Goal: Task Accomplishment & Management: Manage account settings

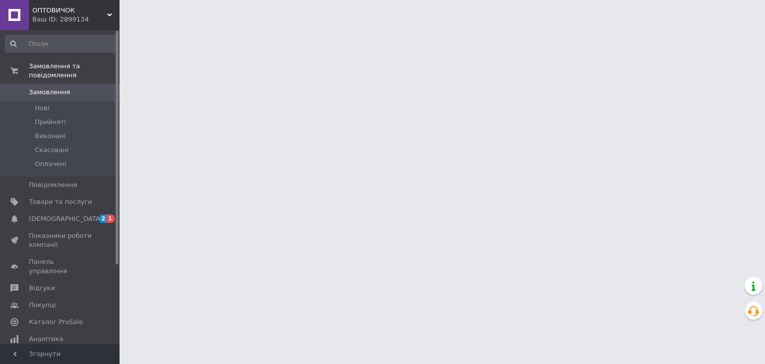
click at [60, 17] on div "Ваш ID: 2899134" at bounding box center [75, 19] width 87 height 9
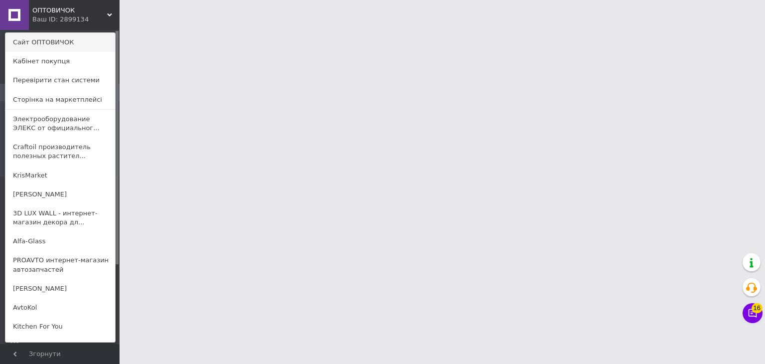
click at [46, 43] on link "Сайт ОПТОВИЧОК" at bounding box center [60, 42] width 110 height 19
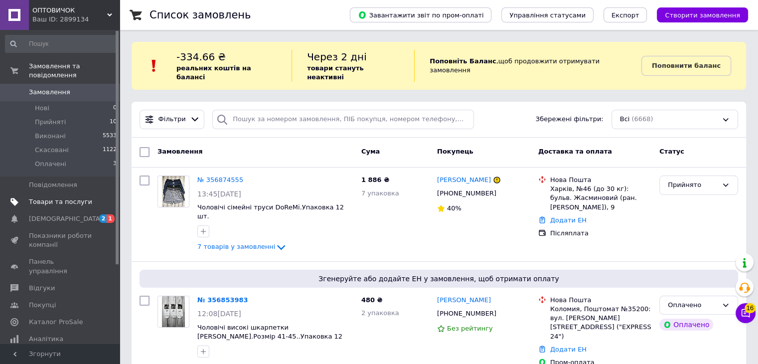
click at [75, 197] on span "Товари та послуги" at bounding box center [60, 201] width 63 height 9
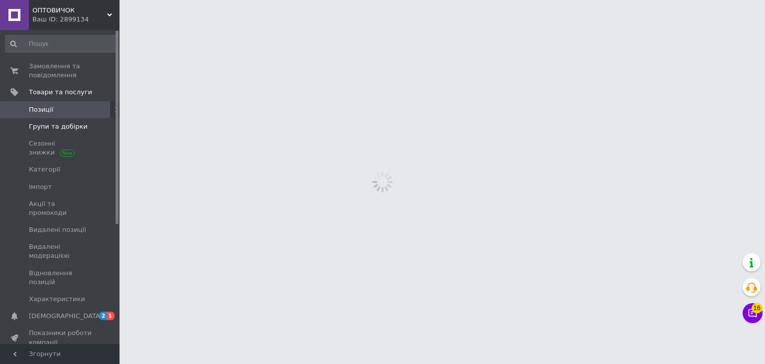
click at [76, 122] on span "Групи та добірки" at bounding box center [58, 126] width 59 height 9
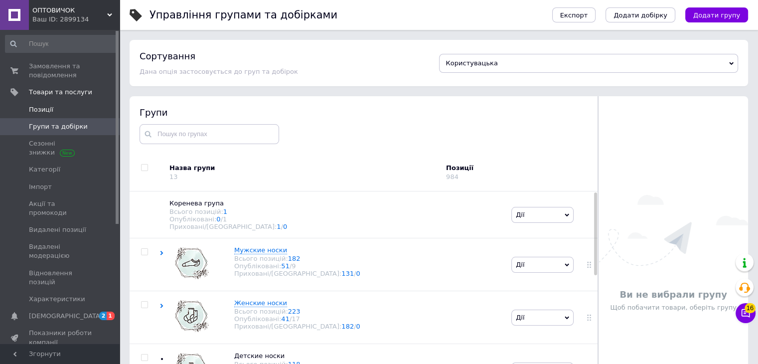
click at [52, 110] on span "Позиції" at bounding box center [60, 109] width 63 height 9
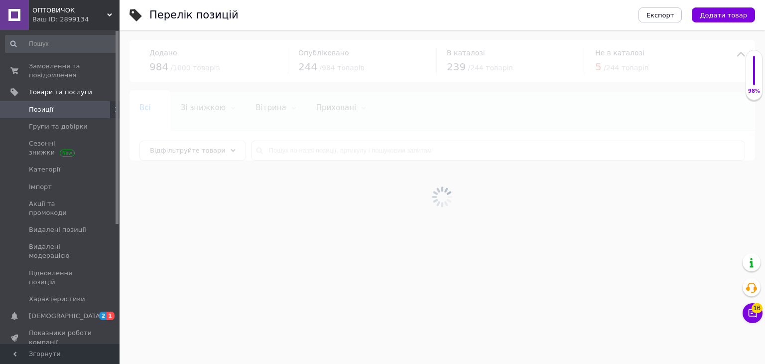
click at [185, 152] on span "Відфільтруйте товари" at bounding box center [188, 150] width 76 height 7
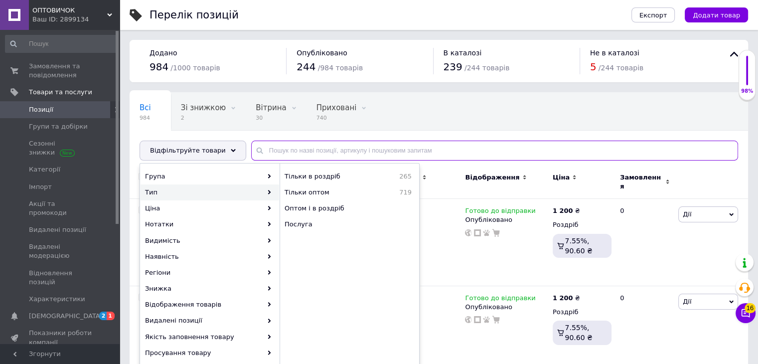
click at [332, 151] on input "text" at bounding box center [494, 151] width 487 height 20
paste input "852"
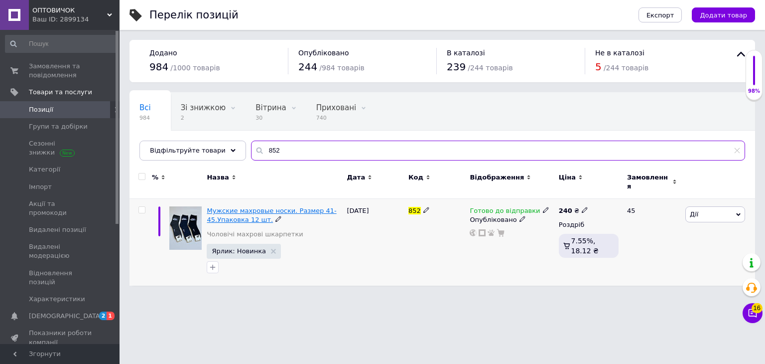
type input "852"
click at [251, 207] on span "Мужские махровые носки. Размер 41-45.Упаковка 12 шт." at bounding box center [272, 215] width 130 height 16
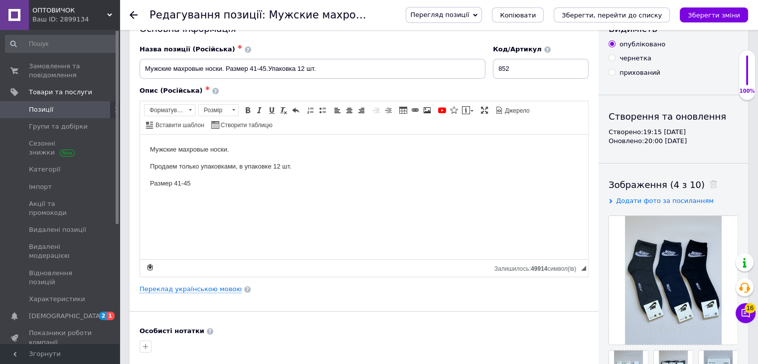
scroll to position [50, 0]
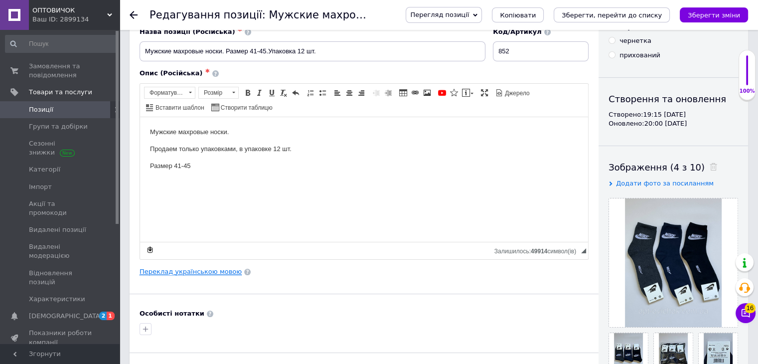
click at [173, 272] on link "Переклад українською мовою" at bounding box center [191, 272] width 102 height 8
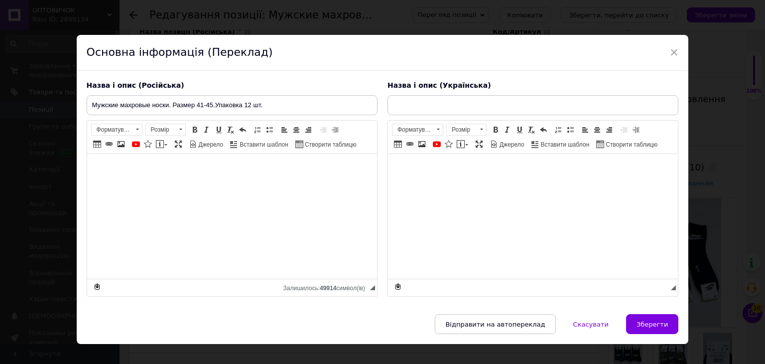
type input "Чоловічі махрові шкарпетки .Розмір 41-45.Упаковка 12 шт."
click at [670, 53] on span "×" at bounding box center [674, 52] width 9 height 17
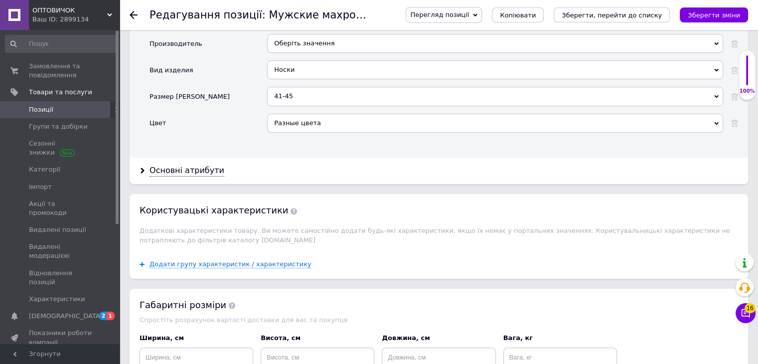
scroll to position [1047, 0]
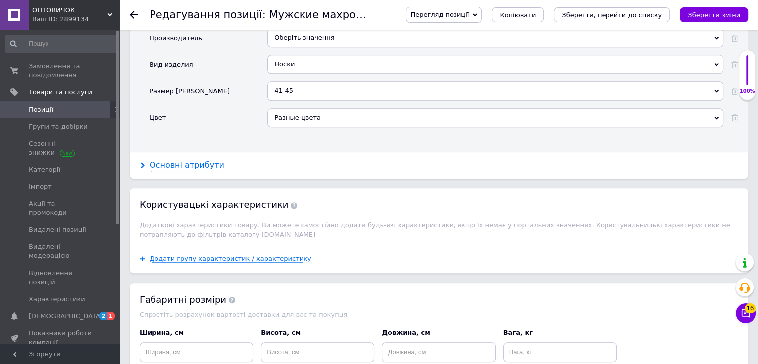
click at [183, 159] on div "Основні атрибути" at bounding box center [187, 164] width 75 height 11
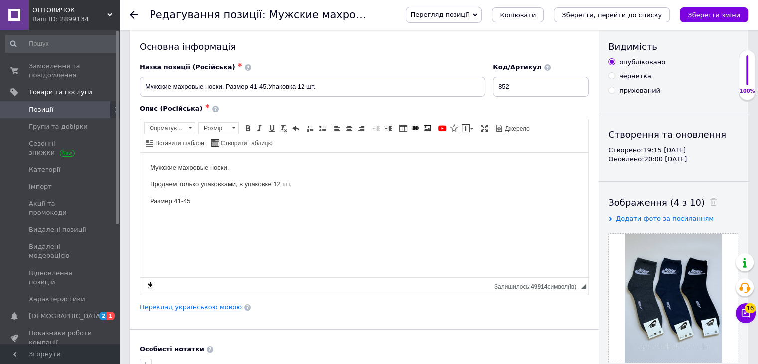
scroll to position [0, 0]
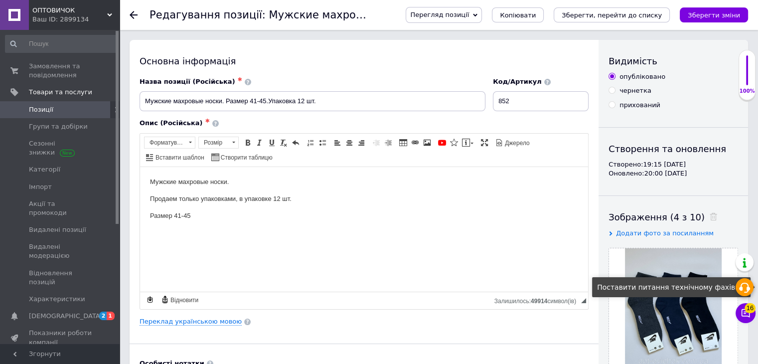
click at [746, 288] on icon at bounding box center [745, 288] width 12 height 12
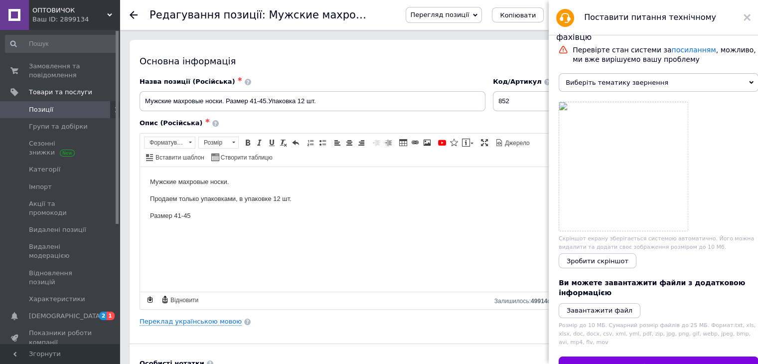
click at [604, 86] on span "Виберіть тематику звернення" at bounding box center [659, 82] width 200 height 18
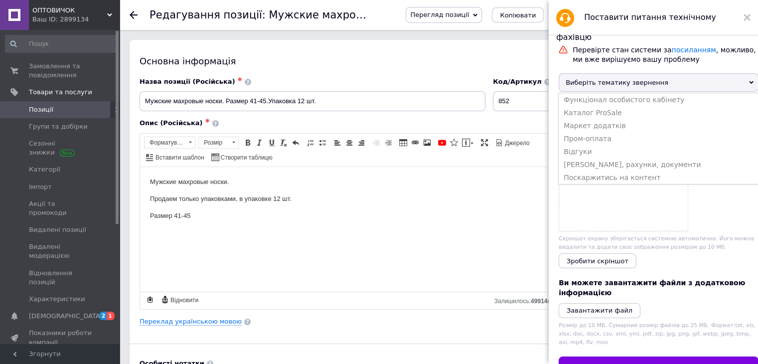
click at [604, 86] on span "Виберіть тематику звернення" at bounding box center [659, 82] width 200 height 18
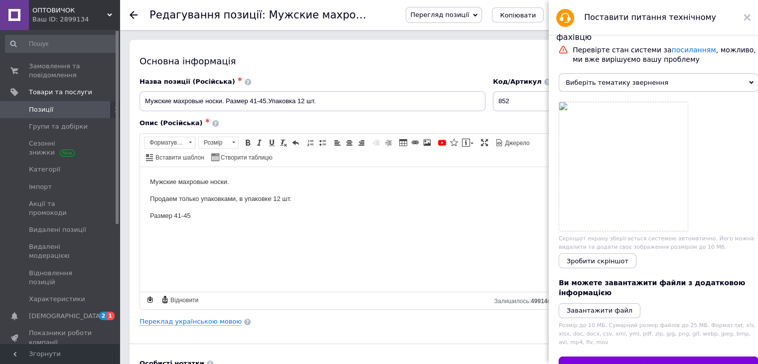
scroll to position [75, 0]
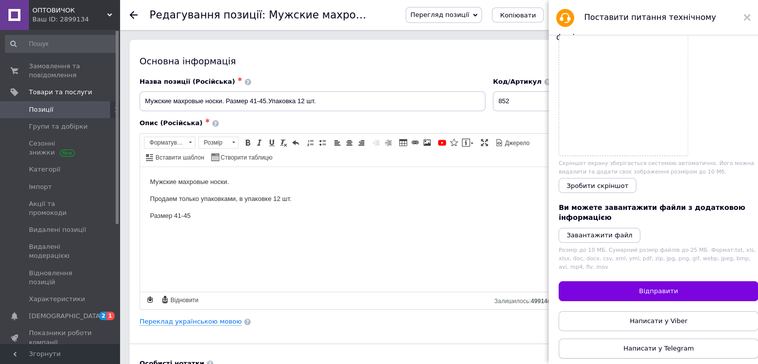
click at [634, 345] on span "Написати у Telegram" at bounding box center [658, 347] width 70 height 7
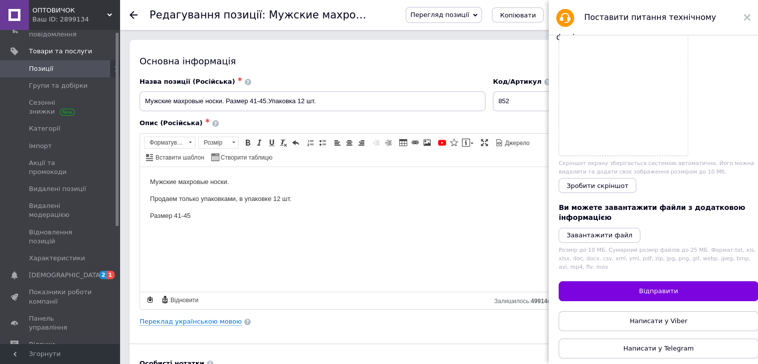
scroll to position [194, 0]
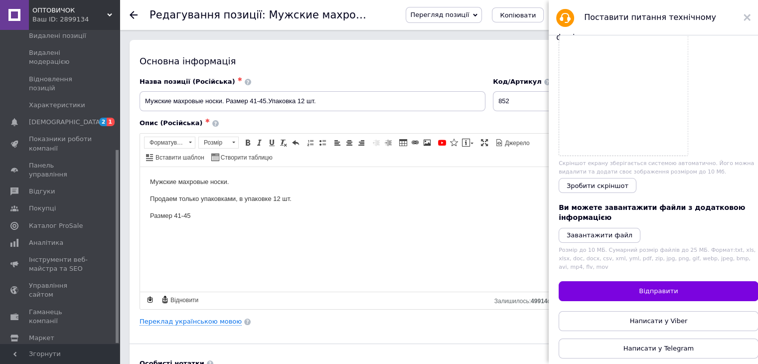
click at [46, 350] on span "Налаштування" at bounding box center [54, 354] width 51 height 9
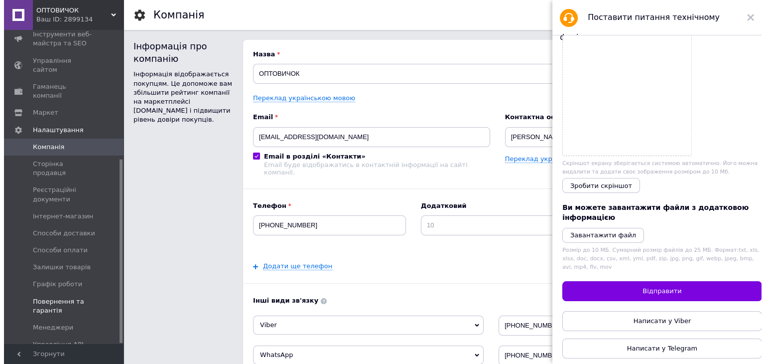
scroll to position [220, 0]
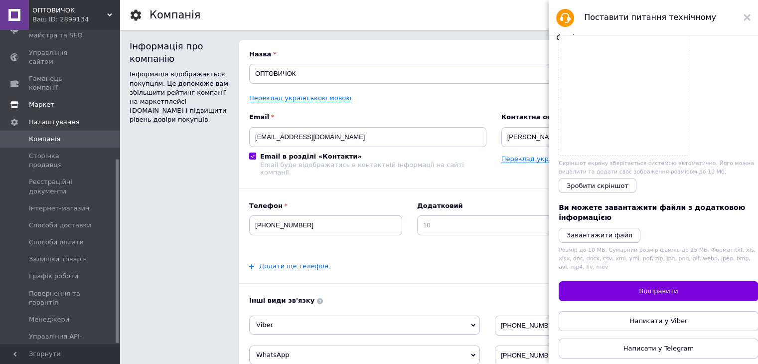
click at [42, 100] on span "Маркет" at bounding box center [41, 104] width 25 height 9
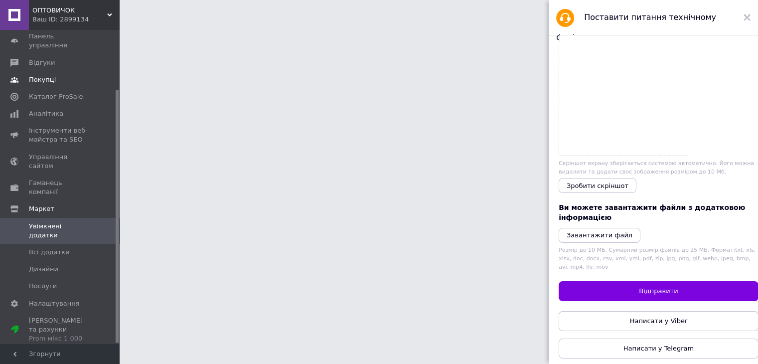
scroll to position [74, 0]
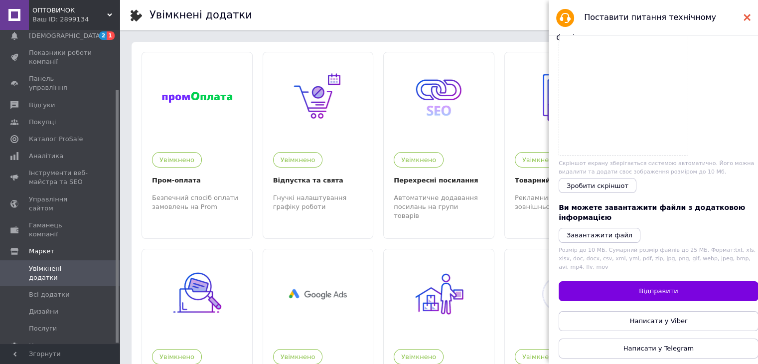
click at [748, 19] on use at bounding box center [747, 17] width 7 height 7
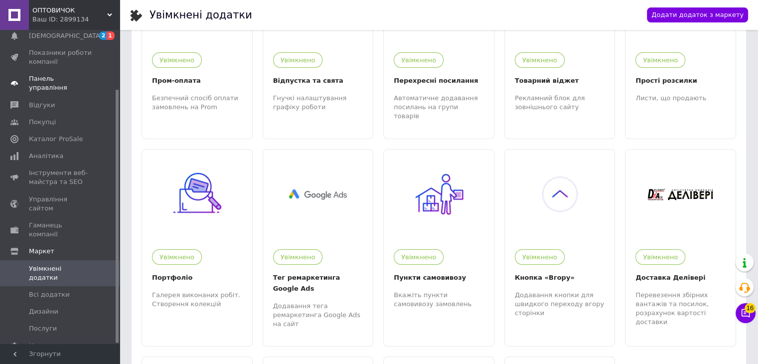
scroll to position [0, 0]
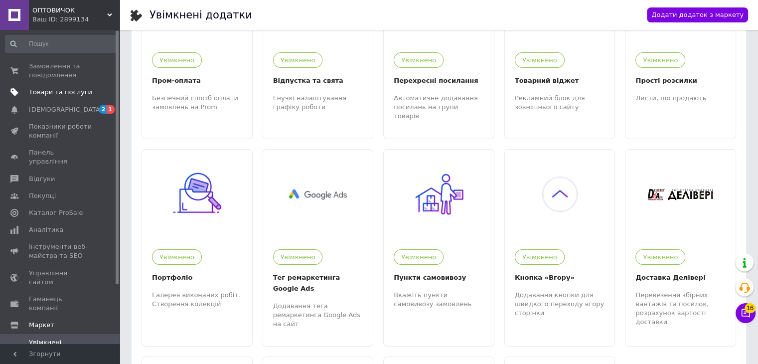
click at [39, 90] on span "Товари та послуги" at bounding box center [60, 92] width 63 height 9
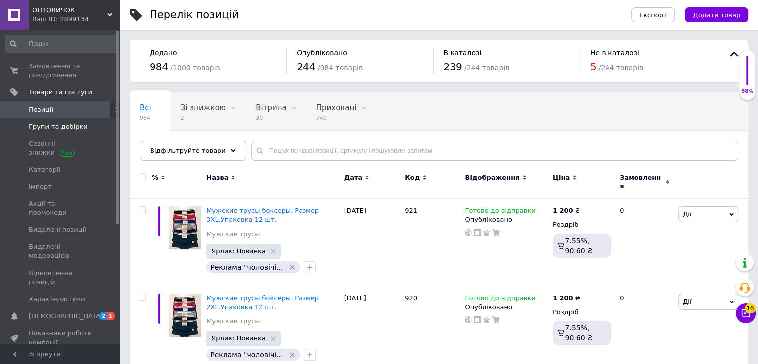
click at [79, 129] on span "Групи та добірки" at bounding box center [58, 126] width 59 height 9
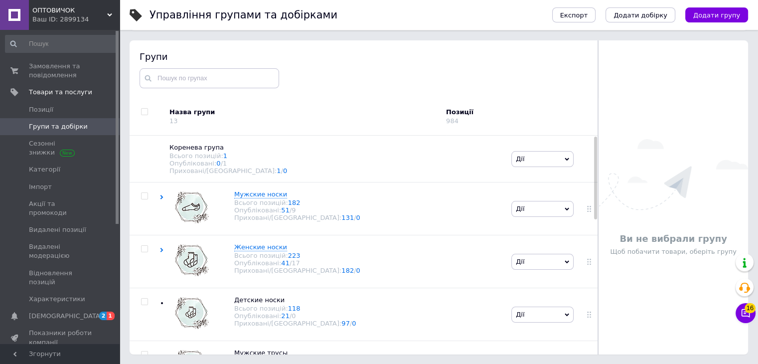
scroll to position [56, 0]
click at [158, 199] on div at bounding box center [145, 195] width 30 height 7
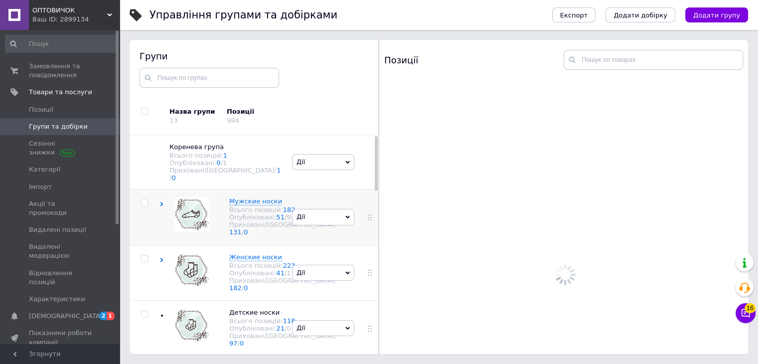
click at [161, 202] on icon at bounding box center [161, 204] width 4 height 4
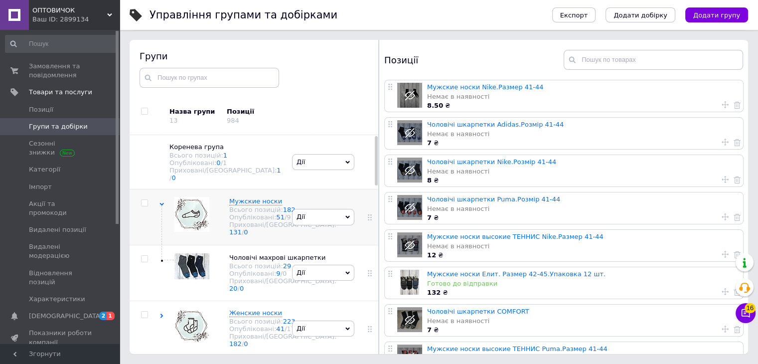
click at [161, 203] on use at bounding box center [161, 204] width 4 height 3
click at [161, 202] on icon at bounding box center [161, 204] width 4 height 4
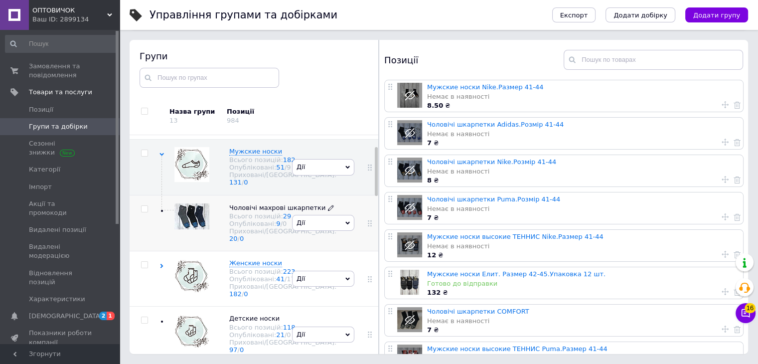
click at [228, 239] on div "Чоловічі махрові шкарпетки Всього позицій: 29 Опубліковані: 9 / 0 Приховані/[GE…" at bounding box center [277, 223] width 117 height 40
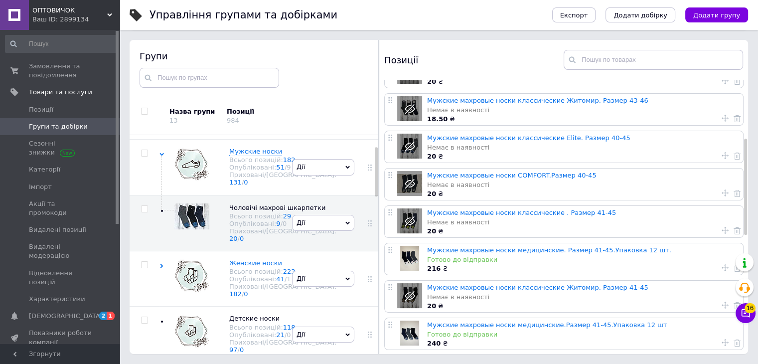
scroll to position [150, 0]
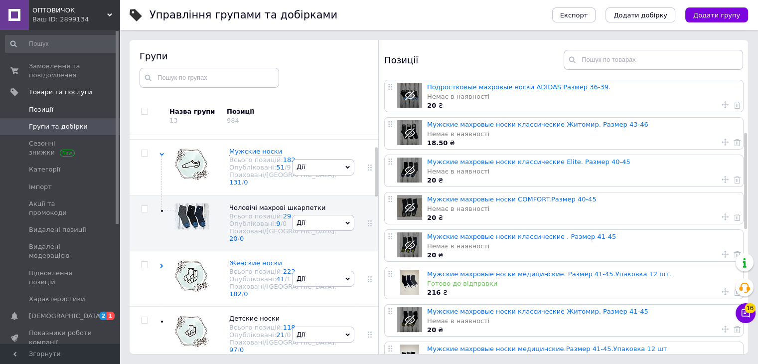
click at [32, 116] on link "Позиції" at bounding box center [61, 109] width 123 height 17
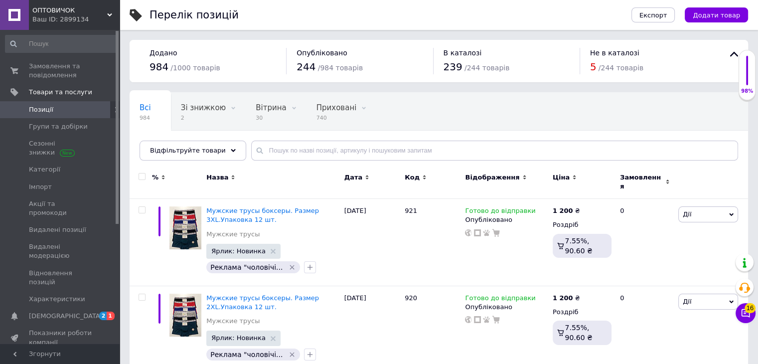
click at [73, 25] on div "ОПТОВИЧОК Ваш ID: 2899134" at bounding box center [74, 15] width 91 height 30
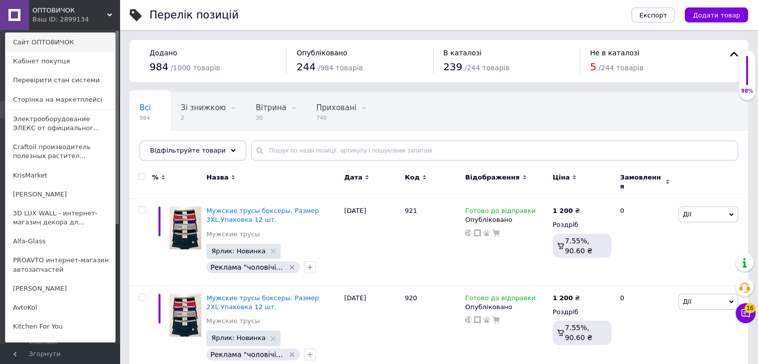
click at [53, 47] on link "Сайт ОПТОВИЧОК" at bounding box center [60, 42] width 110 height 19
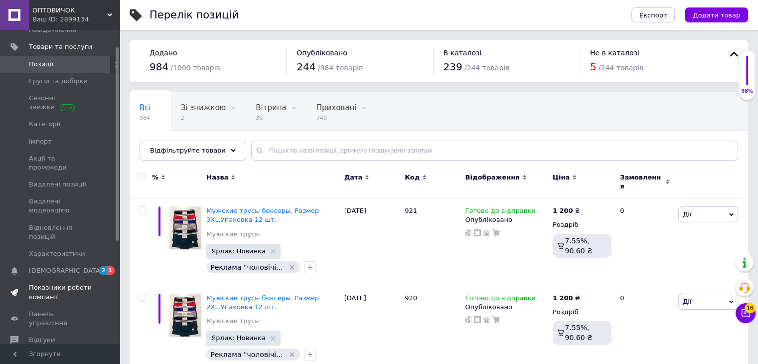
scroll to position [50, 0]
